Goal: Browse casually: Explore the website without a specific task or goal

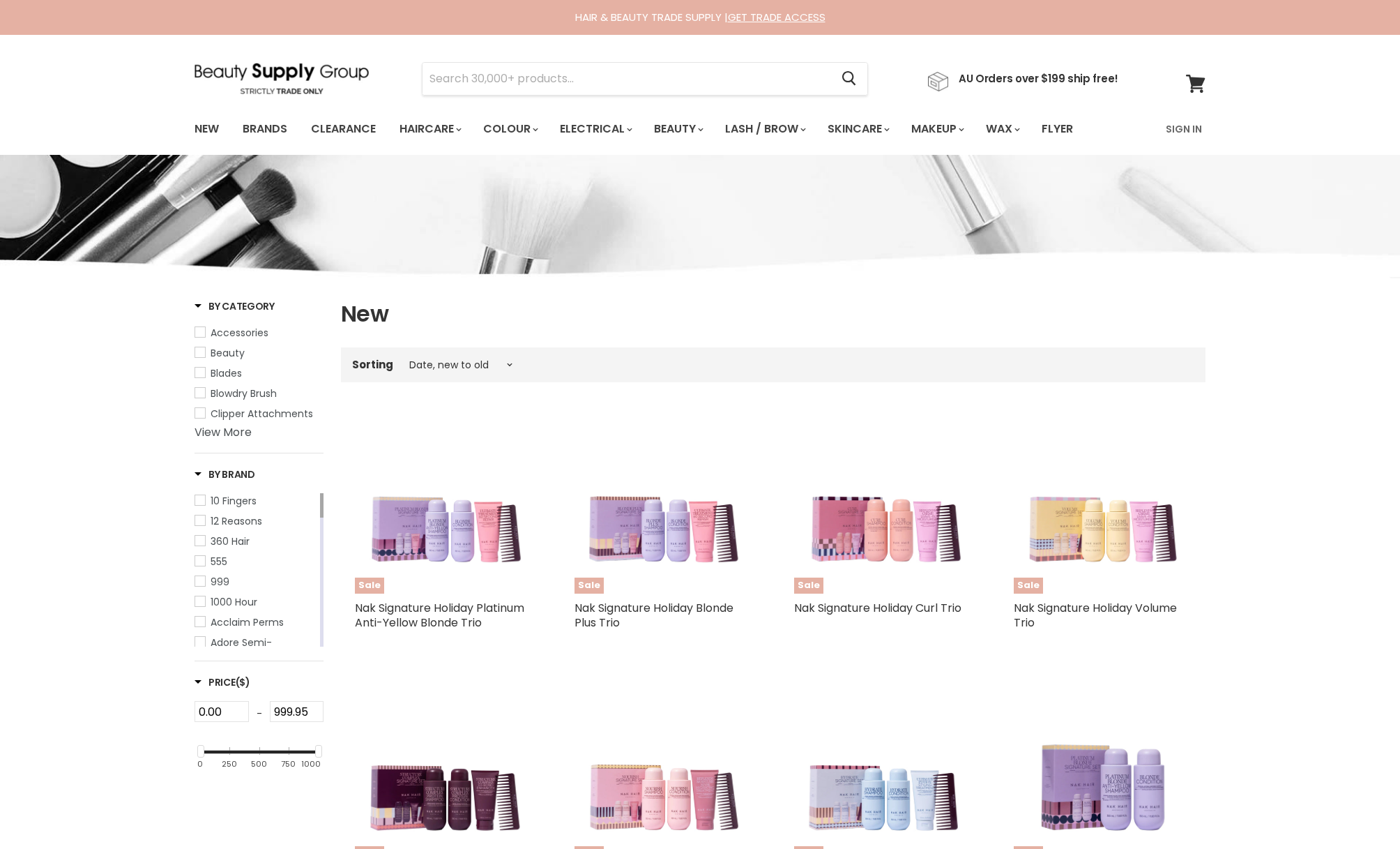
select select "created-descending"
click at [275, 70] on img at bounding box center [282, 78] width 174 height 31
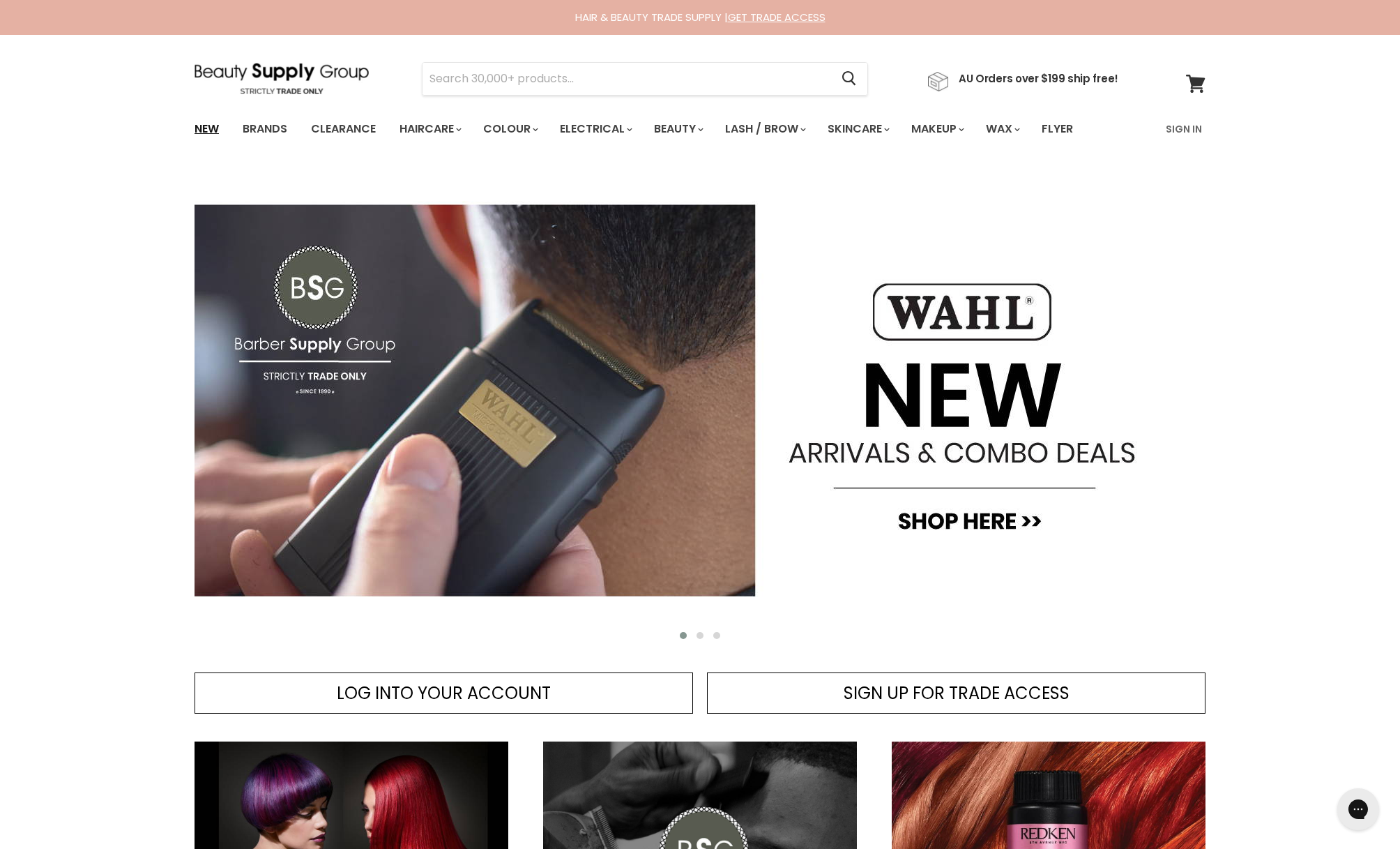
click at [200, 129] on link "New" at bounding box center [206, 128] width 45 height 29
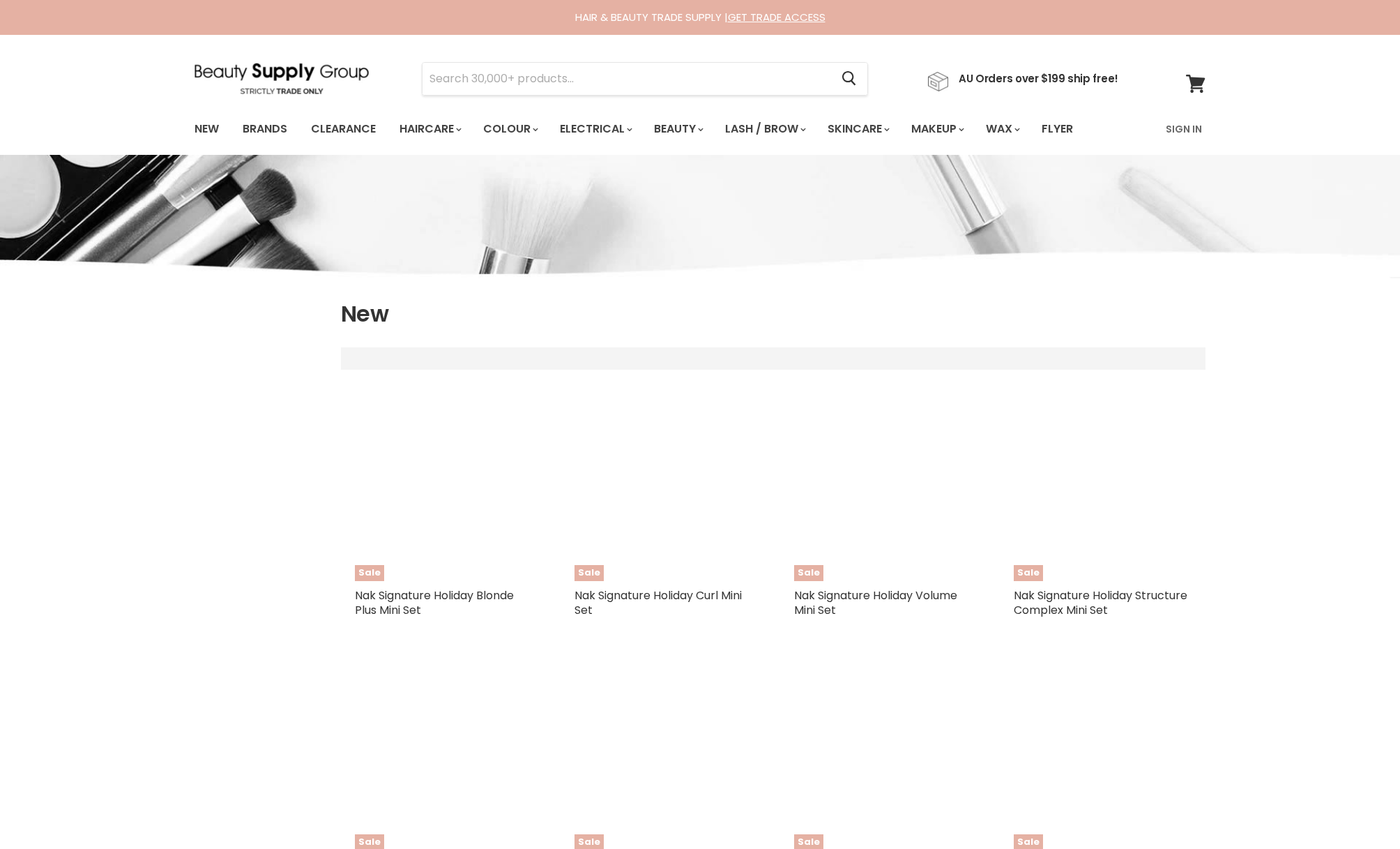
select select "created-descending"
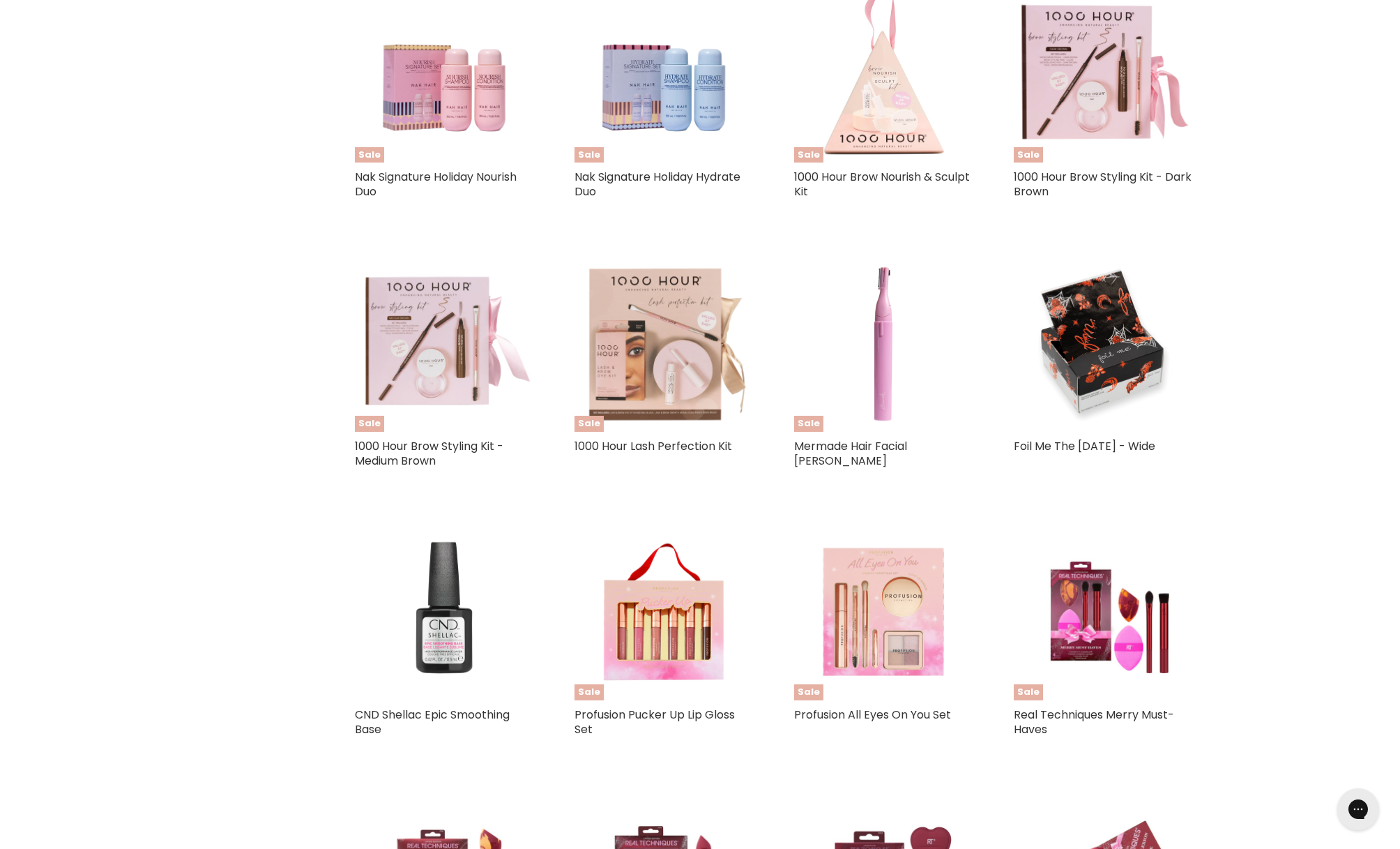
scroll to position [1775, 0]
